Goal: Task Accomplishment & Management: Use online tool/utility

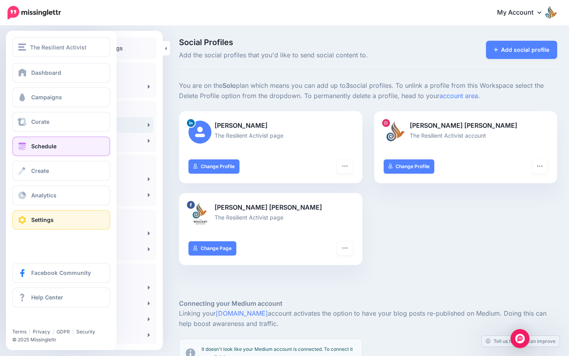
click at [31, 149] on span "Schedule" at bounding box center [43, 146] width 25 height 7
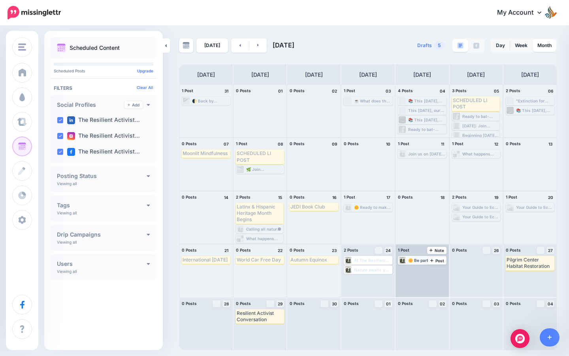
click at [418, 262] on div "🌼 Be part of something bigger on [DATE] at [GEOGRAPHIC_DATA]! Join us for [GEOG…" at bounding box center [427, 260] width 38 height 5
click at [411, 271] on span "Edit" at bounding box center [413, 269] width 6 height 4
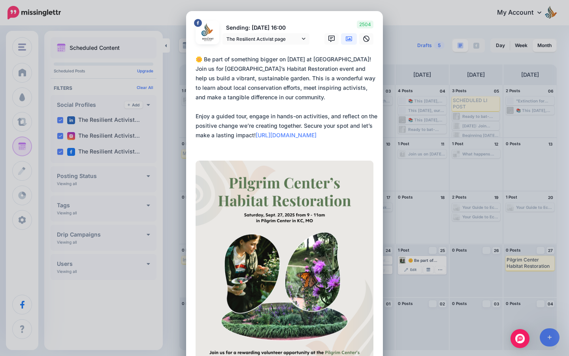
click at [447, 217] on div "Edit Post Loading Sending: [DATE] 16:00 The Resilient Activist page" at bounding box center [284, 178] width 569 height 356
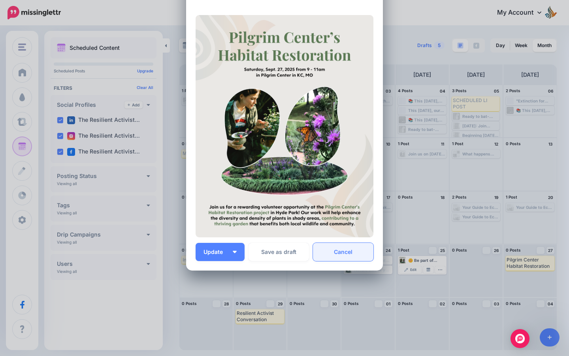
click at [352, 245] on link "Cancel" at bounding box center [343, 252] width 60 height 18
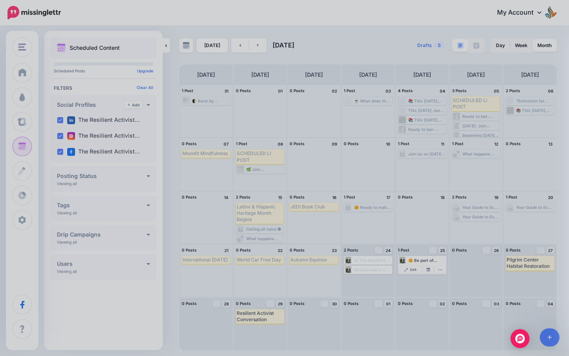
scroll to position [0, 0]
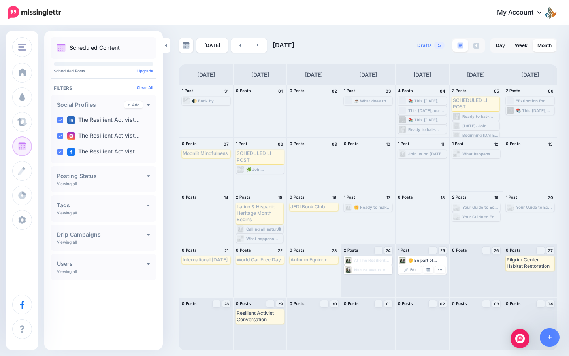
click at [485, 216] on div "Your Guide to Eco-Friendly Household Products 🏡 Living sustainably doesn't have…" at bounding box center [481, 216] width 38 height 5
click at [437, 261] on span "Post" at bounding box center [437, 260] width 14 height 4
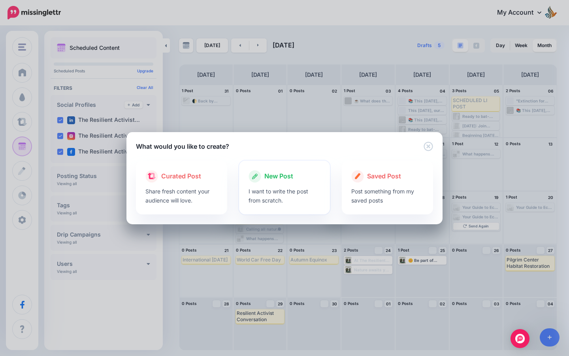
click at [253, 189] on p "I want to write the post from scratch." at bounding box center [285, 195] width 72 height 18
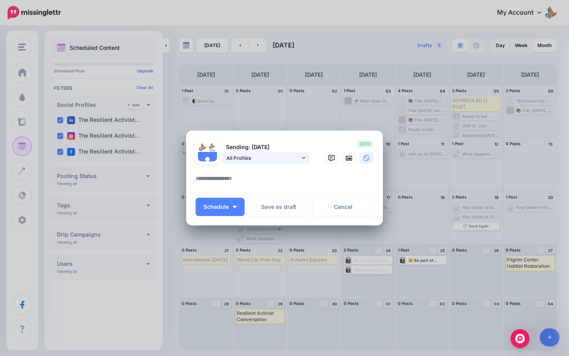
click at [262, 155] on span "All Profiles" at bounding box center [262, 158] width 73 height 8
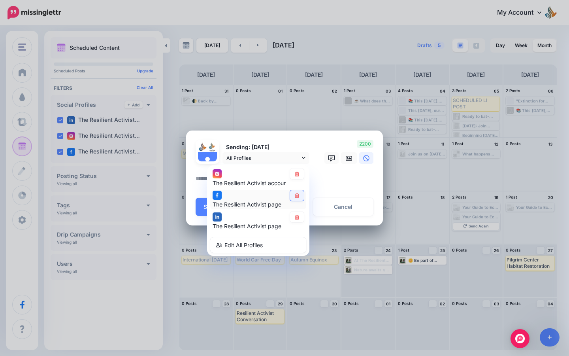
click at [296, 198] on link at bounding box center [297, 195] width 14 height 11
click at [297, 215] on icon at bounding box center [297, 217] width 4 height 5
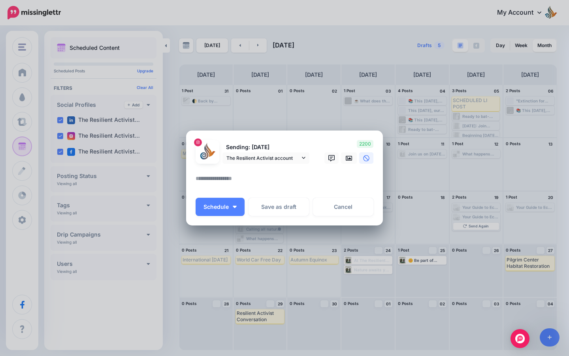
click at [241, 179] on textarea at bounding box center [287, 180] width 182 height 15
click at [349, 159] on icon at bounding box center [349, 158] width 6 height 6
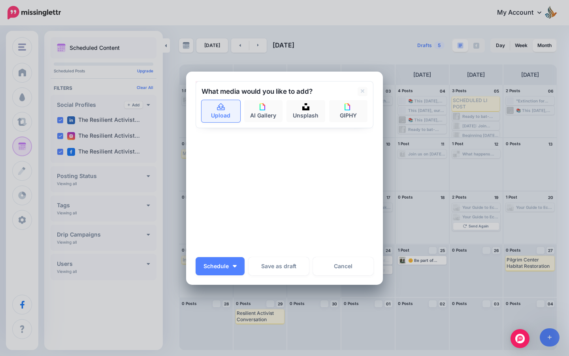
click at [218, 108] on icon at bounding box center [221, 107] width 9 height 7
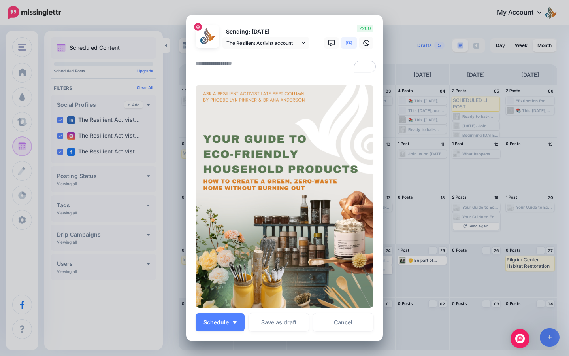
click at [267, 70] on textarea "To enrich screen reader interactions, please activate Accessibility in Grammarl…" at bounding box center [287, 65] width 182 height 15
paste textarea "**********"
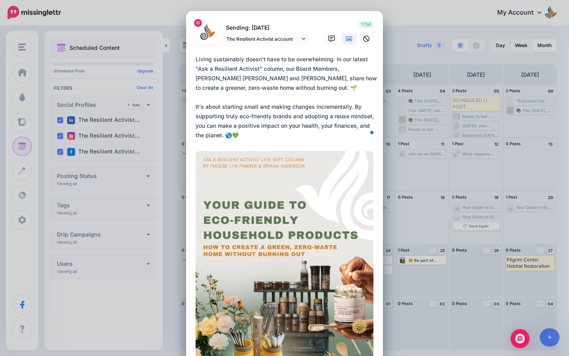
drag, startPoint x: 352, startPoint y: 107, endPoint x: 178, endPoint y: 107, distance: 173.5
click at [178, 107] on div "Create Post Loading Sending: [DATE] The Resilient Activist account" at bounding box center [284, 178] width 569 height 356
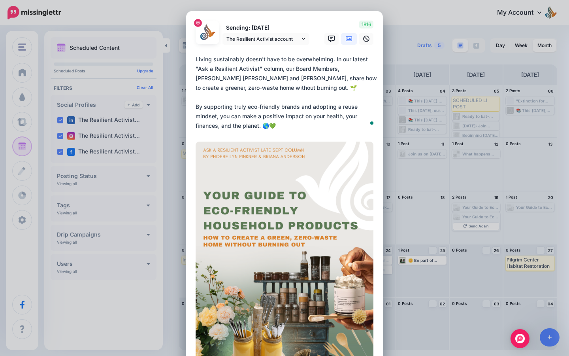
click at [313, 122] on textarea "**********" at bounding box center [287, 93] width 182 height 76
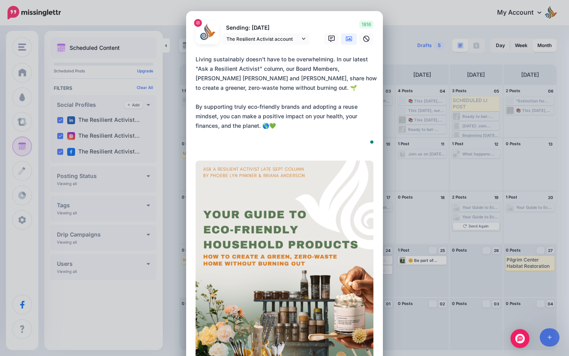
paste textarea "**********"
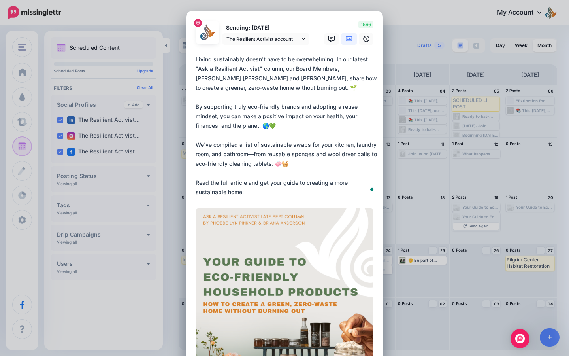
click at [255, 191] on textarea "**********" at bounding box center [287, 126] width 182 height 142
drag, startPoint x: 271, startPoint y: 164, endPoint x: 251, endPoint y: 153, distance: 23.5
click at [251, 153] on textarea "**********" at bounding box center [287, 126] width 182 height 142
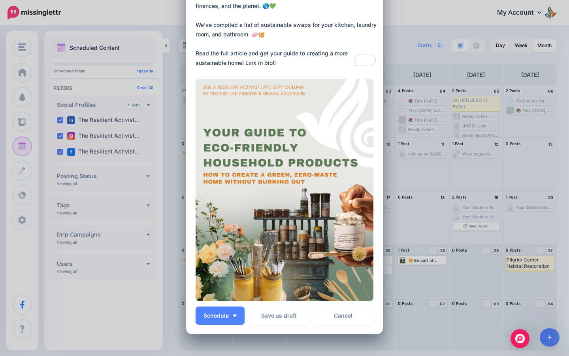
scroll to position [162, 0]
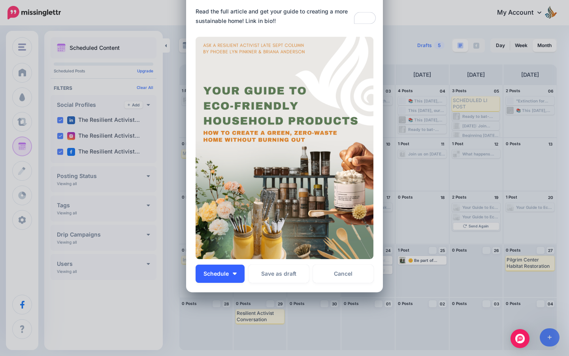
type textarea "**********"
click at [234, 282] on button "Schedule" at bounding box center [220, 273] width 49 height 18
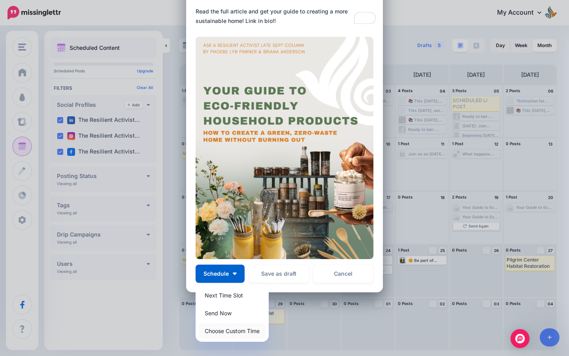
click at [234, 329] on link "Choose Custom Time" at bounding box center [232, 330] width 67 height 15
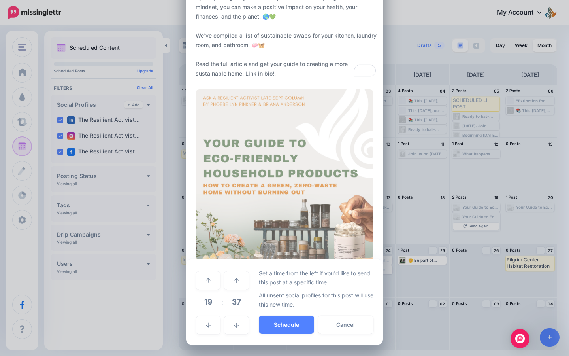
scroll to position [109, 0]
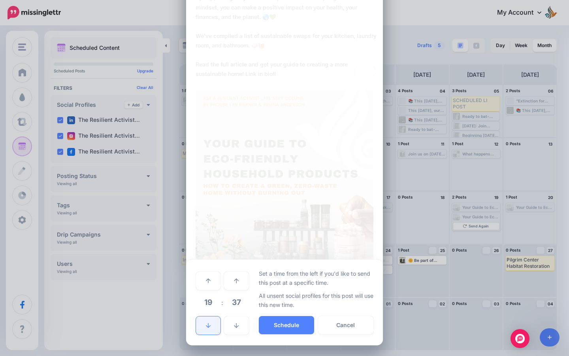
click at [207, 320] on link at bounding box center [208, 325] width 24 height 18
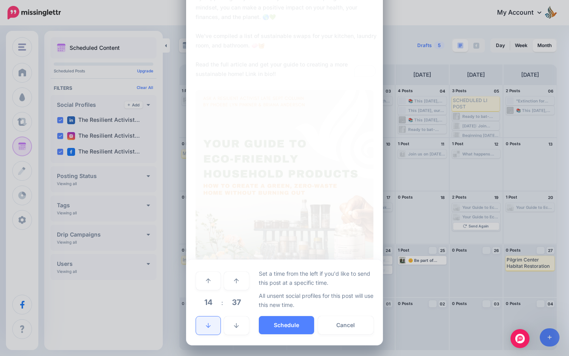
click at [207, 320] on link at bounding box center [208, 325] width 24 height 18
click at [213, 326] on link at bounding box center [208, 325] width 24 height 18
click at [305, 325] on button "Schedule" at bounding box center [286, 325] width 55 height 18
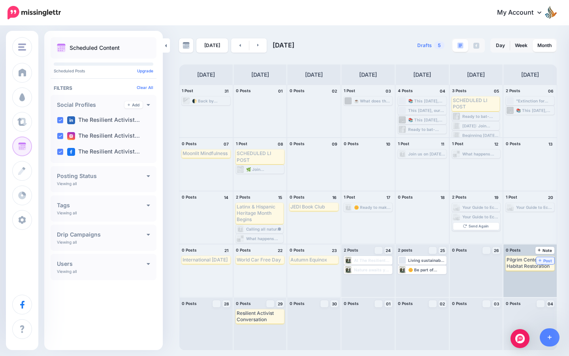
click at [549, 260] on span "Post" at bounding box center [546, 260] width 14 height 4
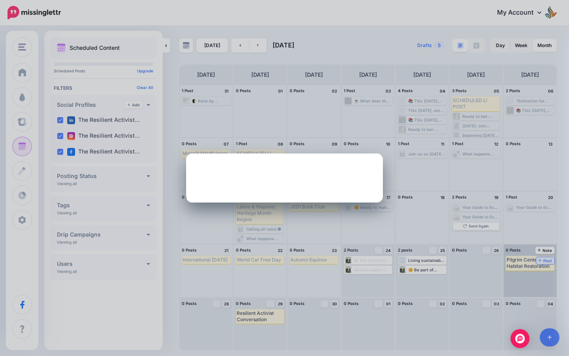
scroll to position [0, 0]
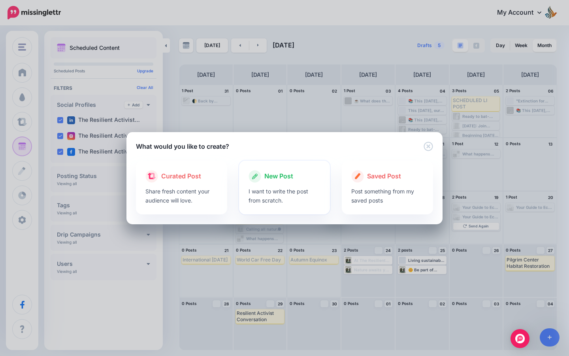
click at [271, 186] on p "I want to write the post from scratch." at bounding box center [285, 195] width 72 height 18
